Goal: Book appointment/travel/reservation

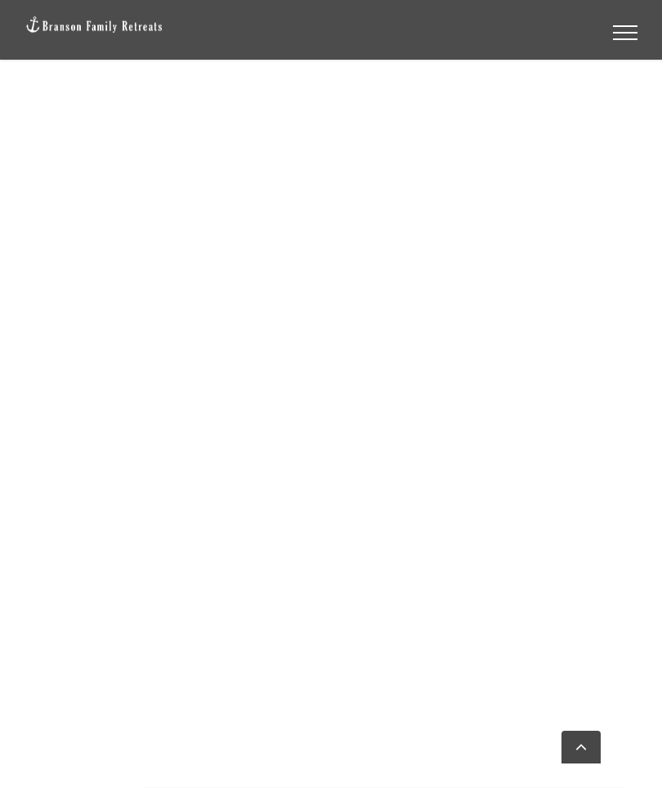
scroll to position [2027, 0]
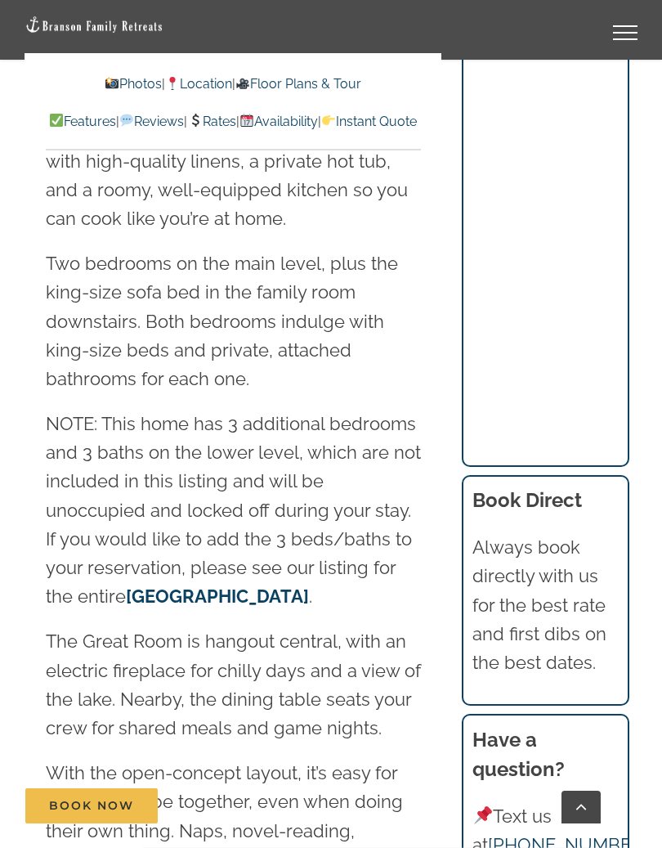
scroll to position [2412, 0]
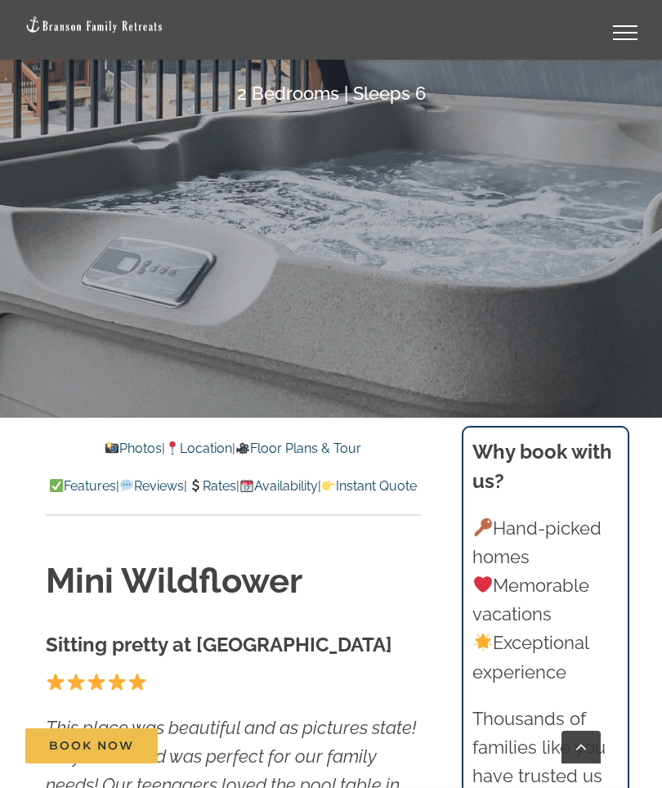
click at [111, 451] on link "Photos" at bounding box center [133, 449] width 57 height 16
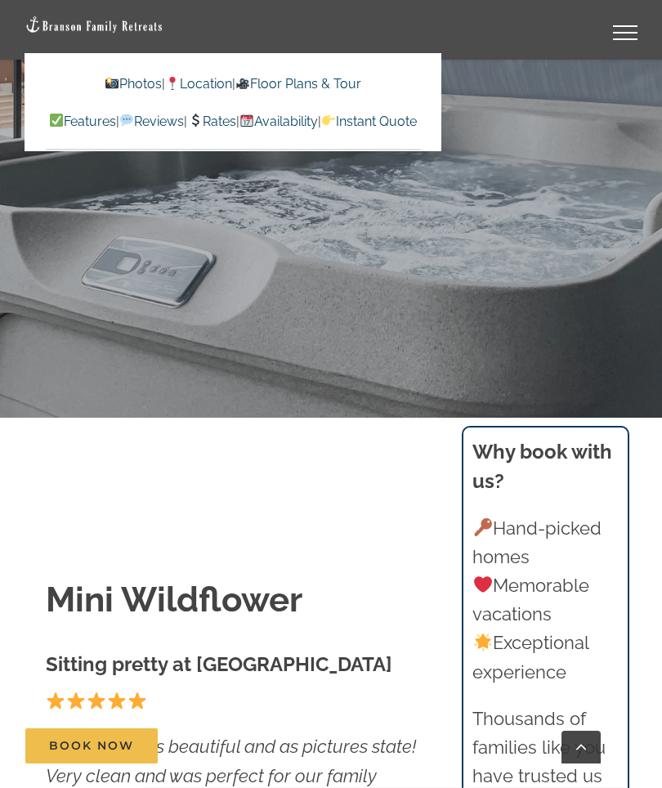
scroll to position [1105, 0]
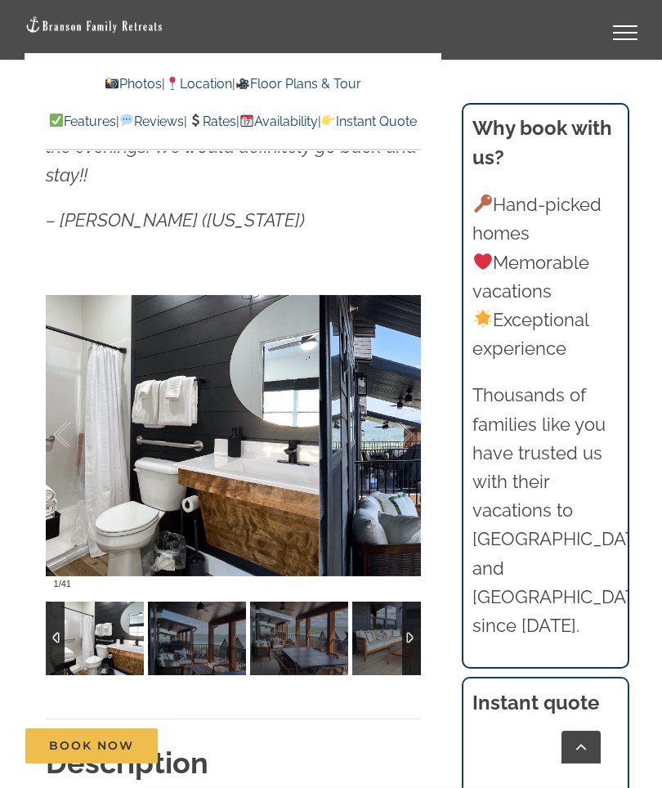
click at [400, 439] on div at bounding box center [387, 434] width 51 height 101
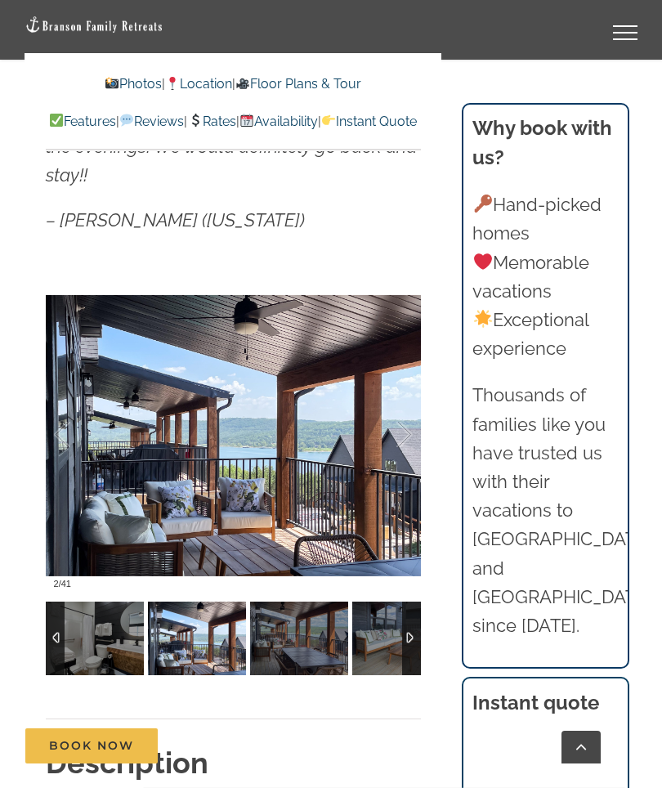
click at [405, 438] on div at bounding box center [387, 434] width 51 height 101
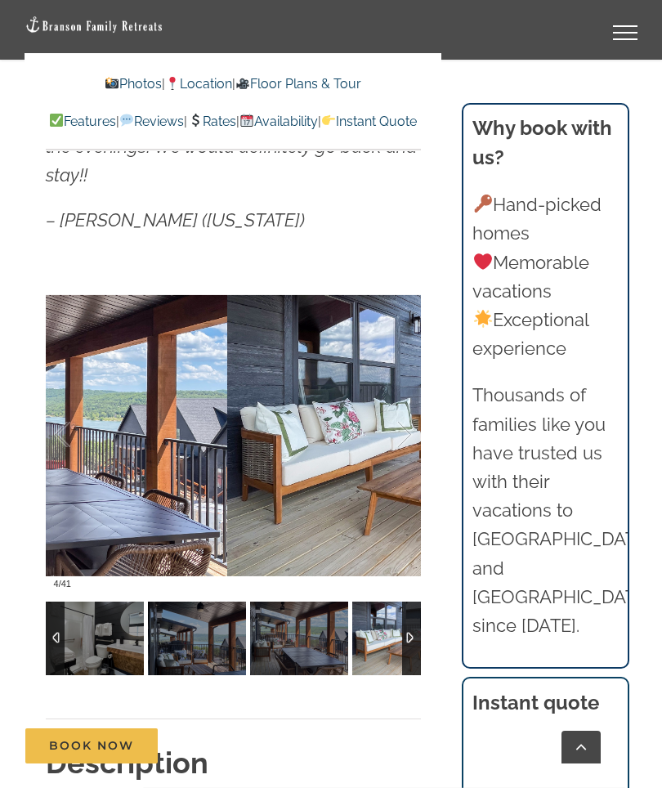
click at [397, 446] on div at bounding box center [387, 434] width 51 height 101
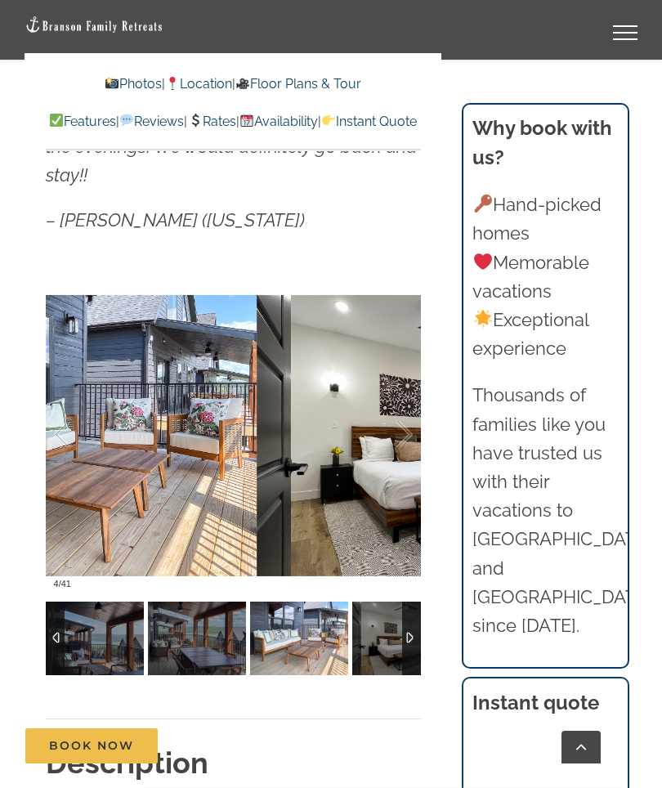
click at [404, 442] on div at bounding box center [387, 434] width 51 height 101
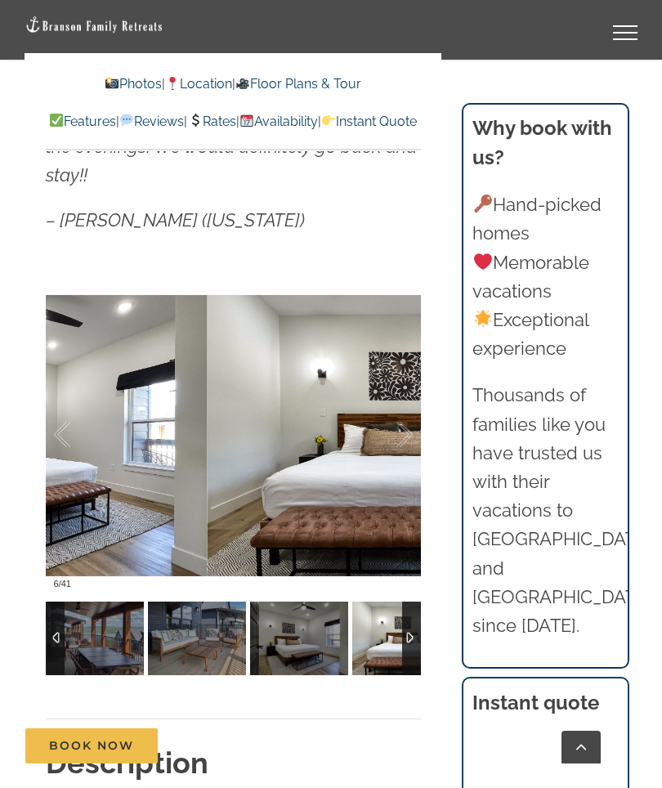
click at [404, 440] on div at bounding box center [387, 434] width 51 height 101
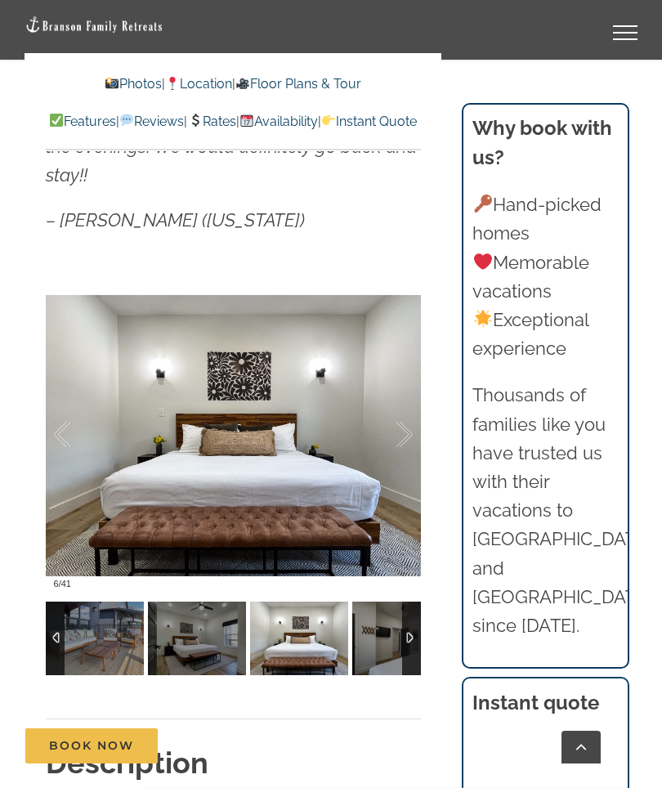
click at [406, 434] on div at bounding box center [387, 434] width 51 height 101
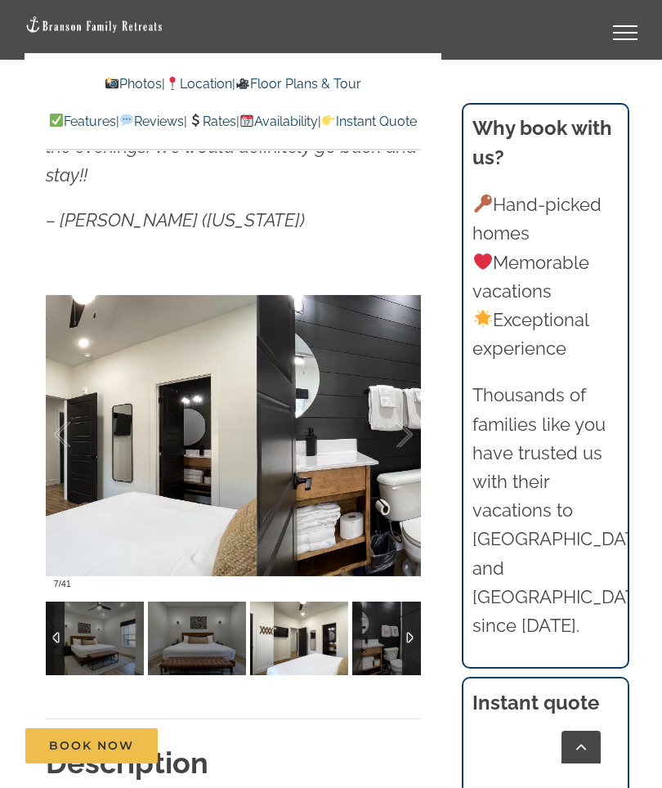
click at [408, 442] on div at bounding box center [387, 434] width 51 height 101
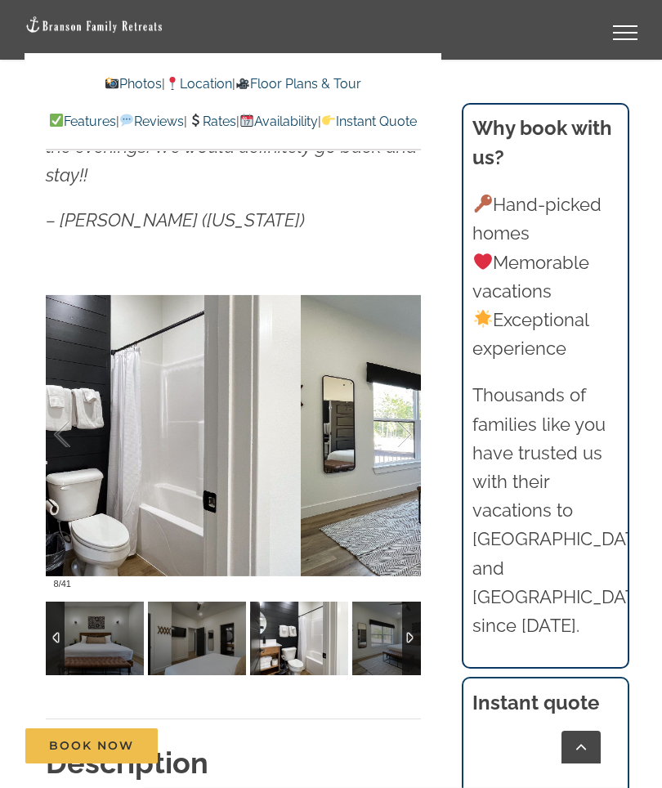
click at [405, 442] on div at bounding box center [387, 434] width 51 height 101
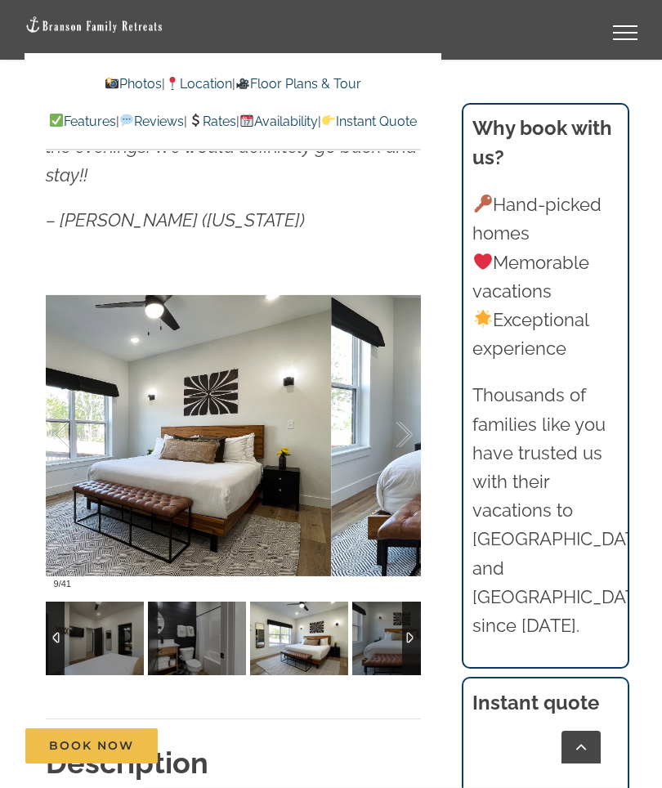
click at [407, 440] on div at bounding box center [387, 434] width 51 height 101
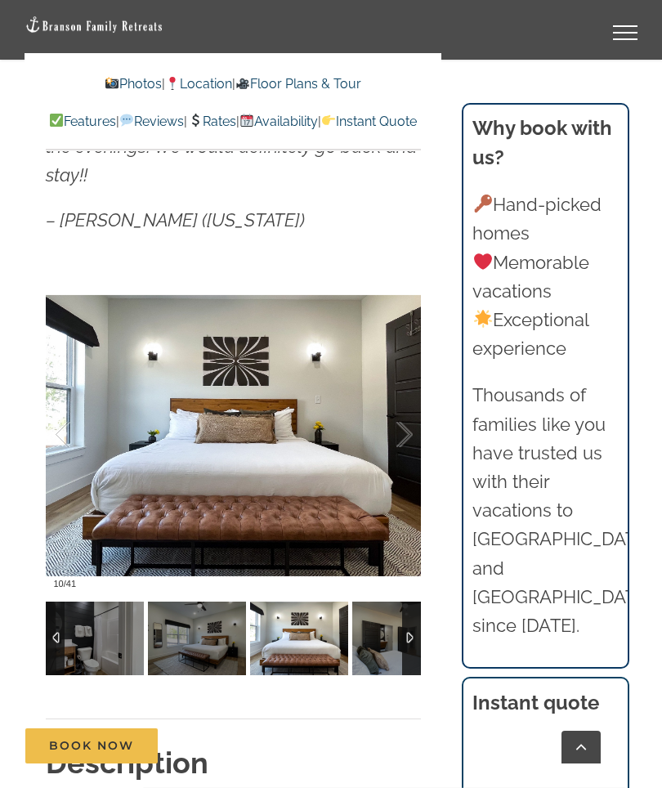
scroll to position [418, 0]
